Goal: Find specific fact: Find specific fact

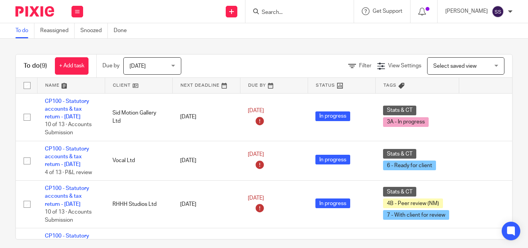
click at [276, 14] on input "Search" at bounding box center [296, 12] width 70 height 7
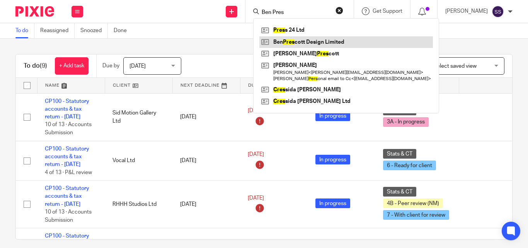
type input "Ben Pres"
click at [322, 42] on link at bounding box center [347, 42] width 174 height 12
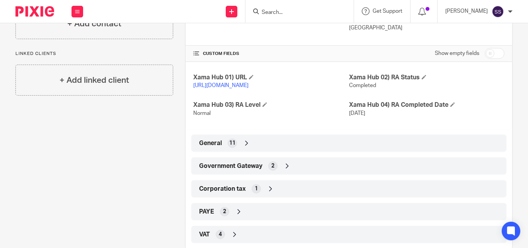
scroll to position [180, 0]
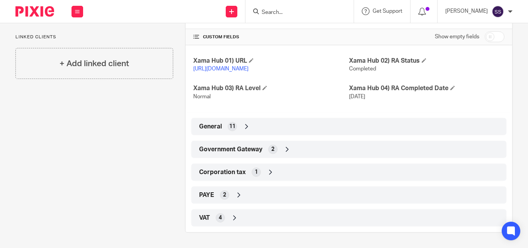
click at [285, 150] on icon at bounding box center [288, 149] width 8 height 8
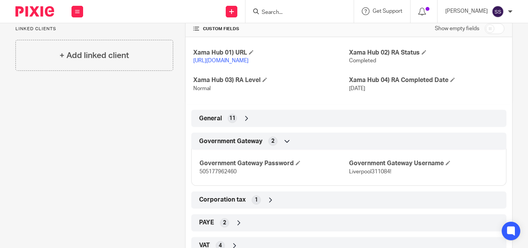
click at [360, 174] on span "Liverpool311084!" at bounding box center [370, 171] width 42 height 5
click at [392, 176] on p "Liverpool311084!" at bounding box center [423, 172] width 149 height 8
click at [212, 174] on span "505177962460" at bounding box center [218, 171] width 37 height 5
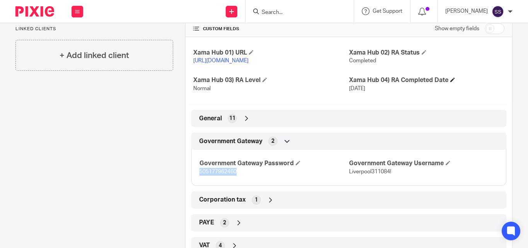
copy span "505177962460"
click at [369, 174] on span "Liverpool311084!" at bounding box center [370, 171] width 42 height 5
copy span "Liverpool311084!"
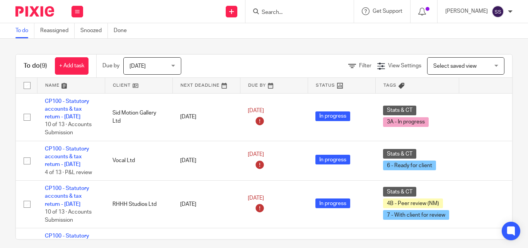
click at [294, 13] on input "Search" at bounding box center [296, 12] width 70 height 7
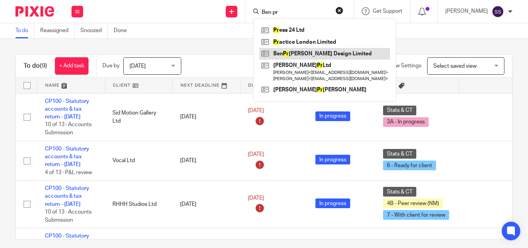
type input "Ben pr"
click at [316, 54] on link at bounding box center [325, 54] width 131 height 12
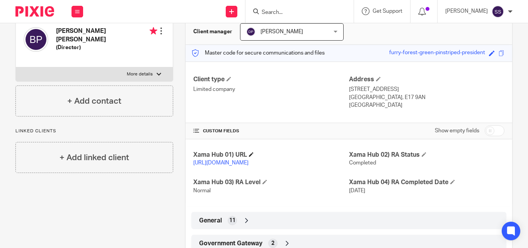
scroll to position [116, 0]
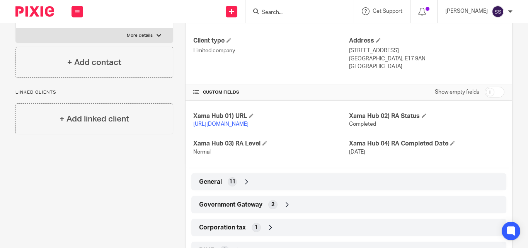
click at [284, 209] on icon at bounding box center [288, 205] width 8 height 8
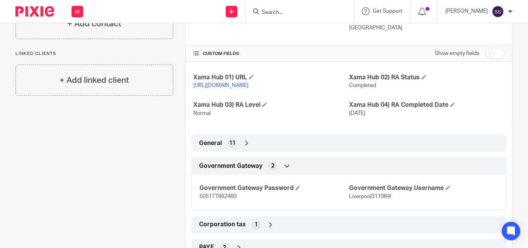
scroll to position [215, 0]
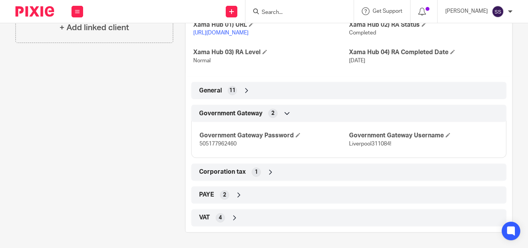
click at [227, 141] on p "505177962460" at bounding box center [274, 144] width 149 height 8
copy span "505177962460"
click at [360, 144] on span "Liverpool311084!" at bounding box center [370, 143] width 42 height 5
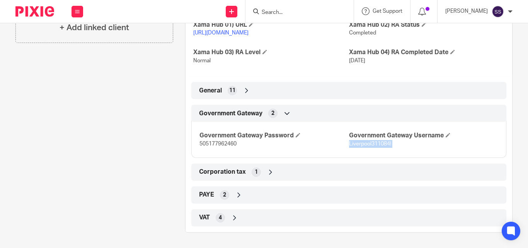
click at [389, 143] on p "Liverpool311084!" at bounding box center [423, 144] width 149 height 8
copy span "Liverpool311084!"
click at [267, 173] on icon at bounding box center [271, 172] width 8 height 8
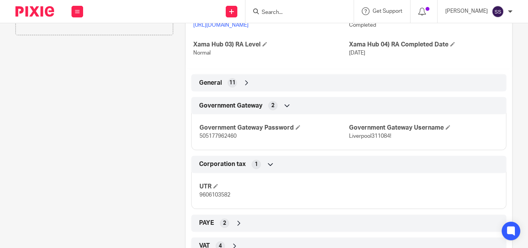
scroll to position [251, 0]
